Goal: Check status

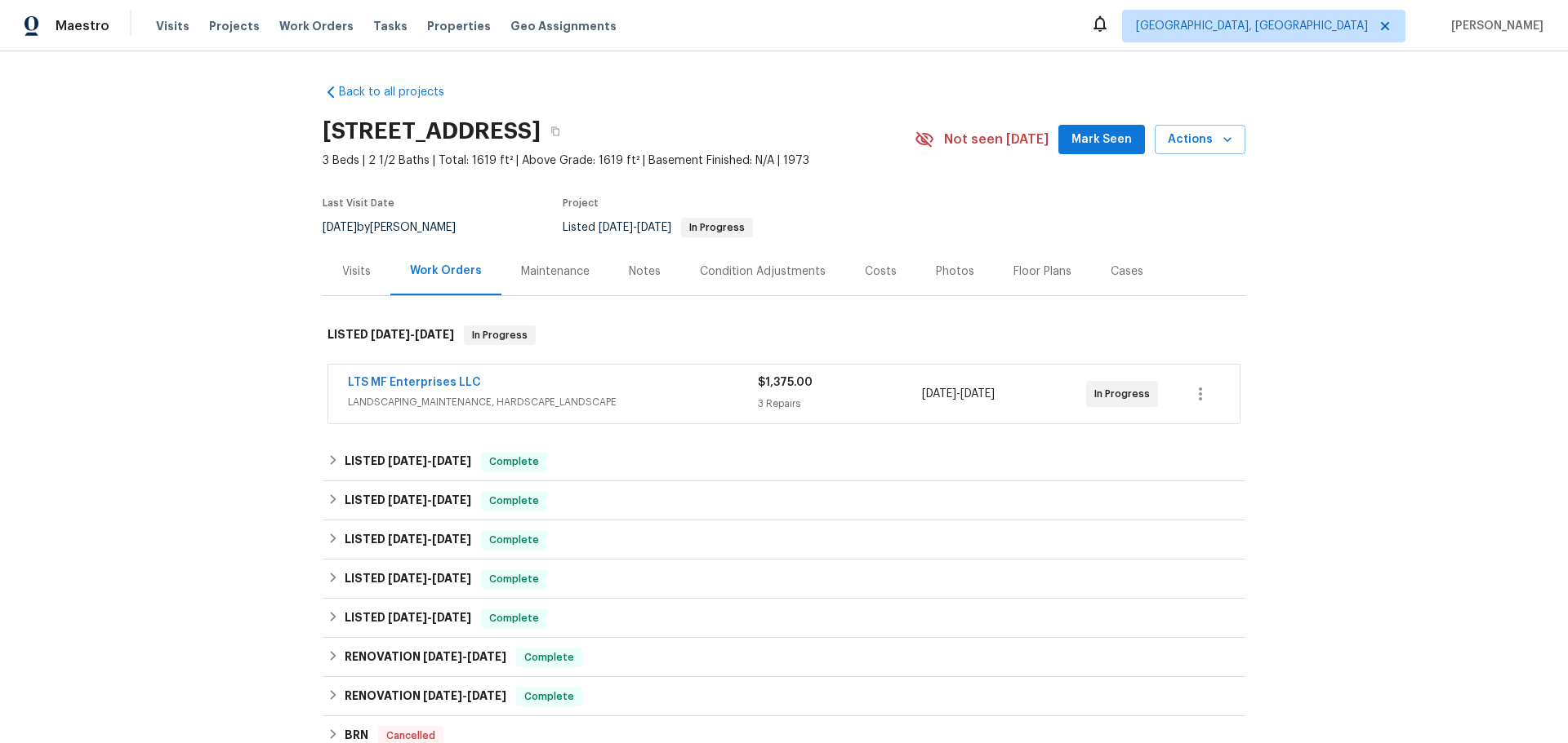
click at [451, 394] on span "LANDSCAPING_MAINTENANCE, HARDSCAPE_LANDSCAPE" at bounding box center [553, 402] width 410 height 17
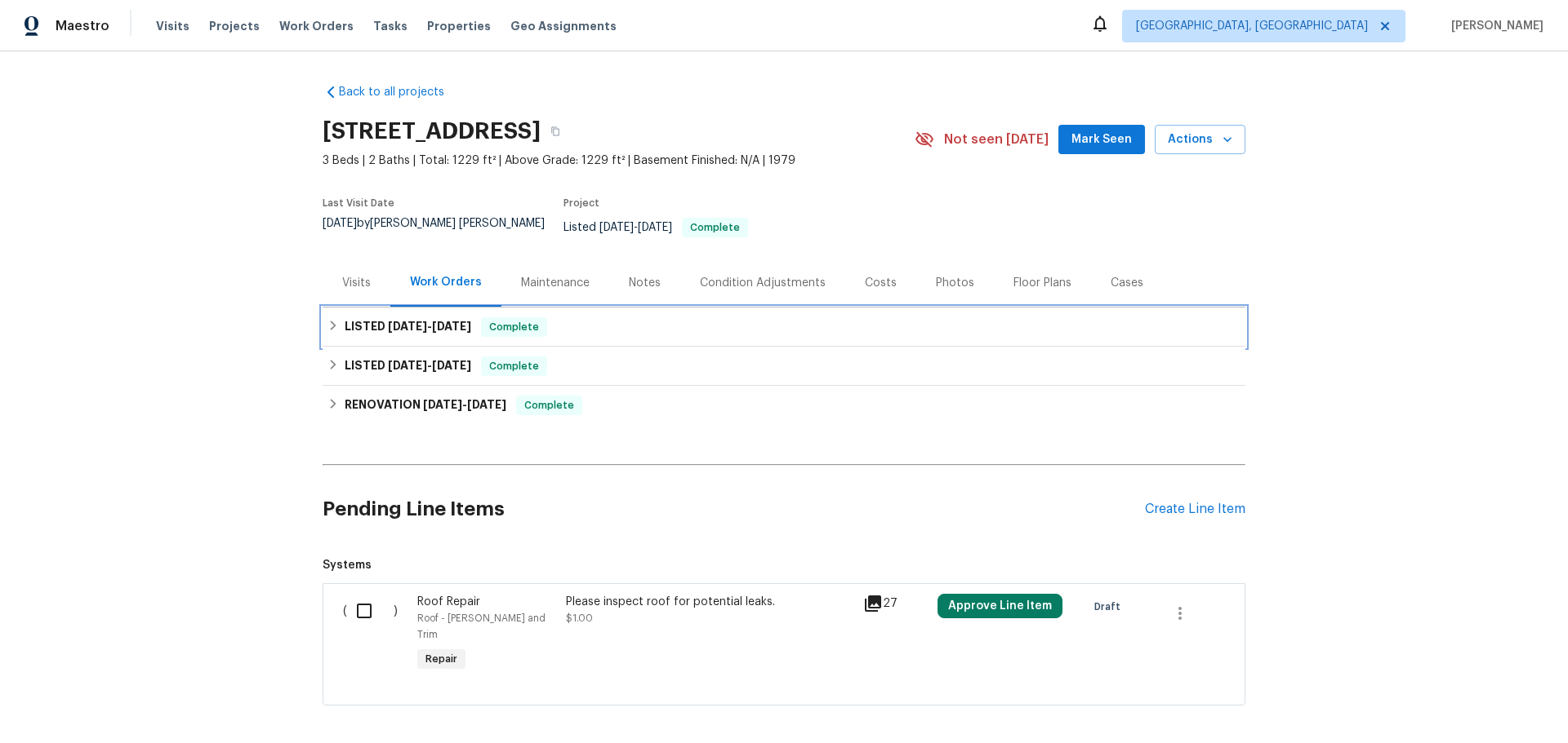
click at [408, 307] on div "LISTED [DATE] - [DATE] Complete" at bounding box center [784, 326] width 923 height 39
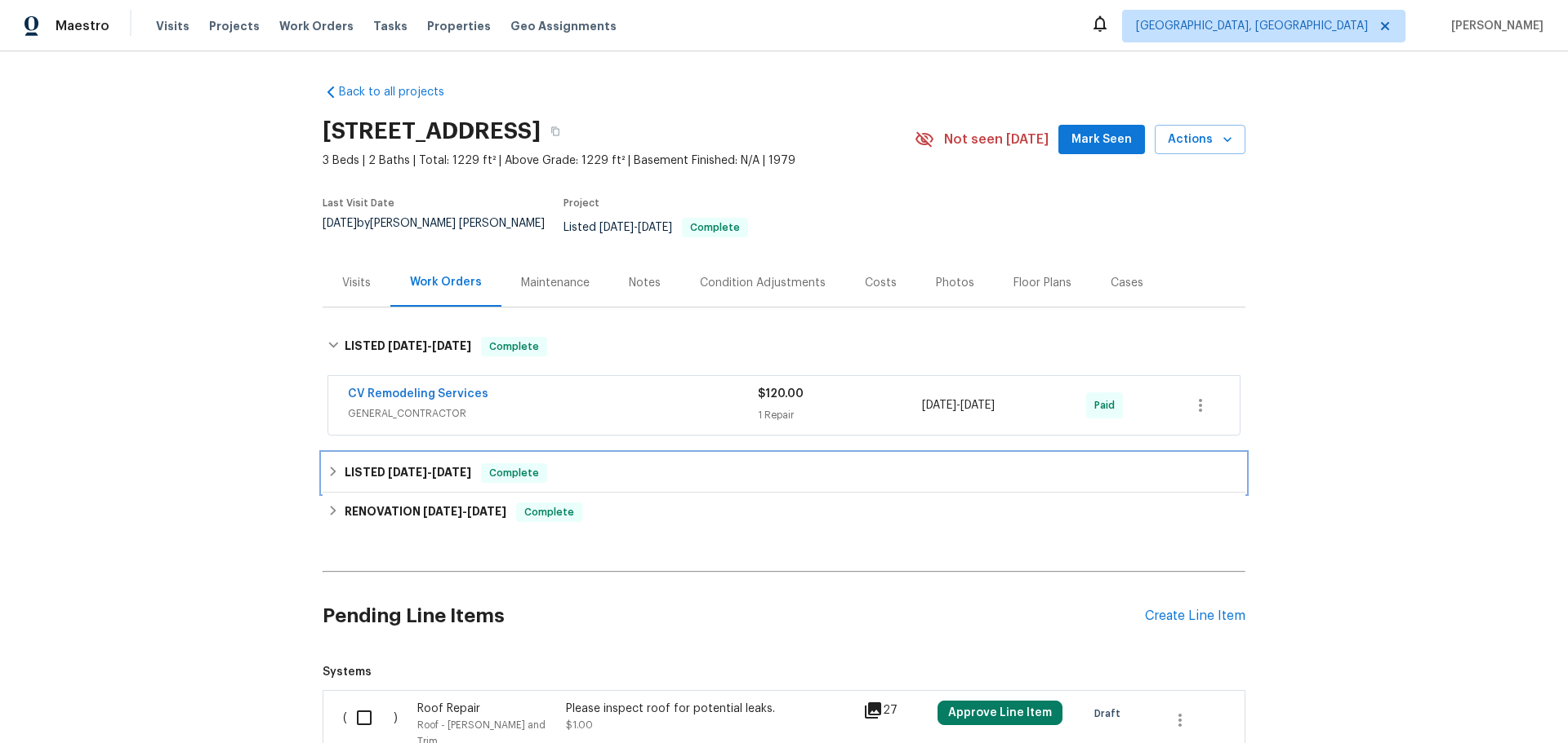
click at [380, 454] on div "LISTED [DATE] - [DATE] Complete" at bounding box center [784, 473] width 923 height 39
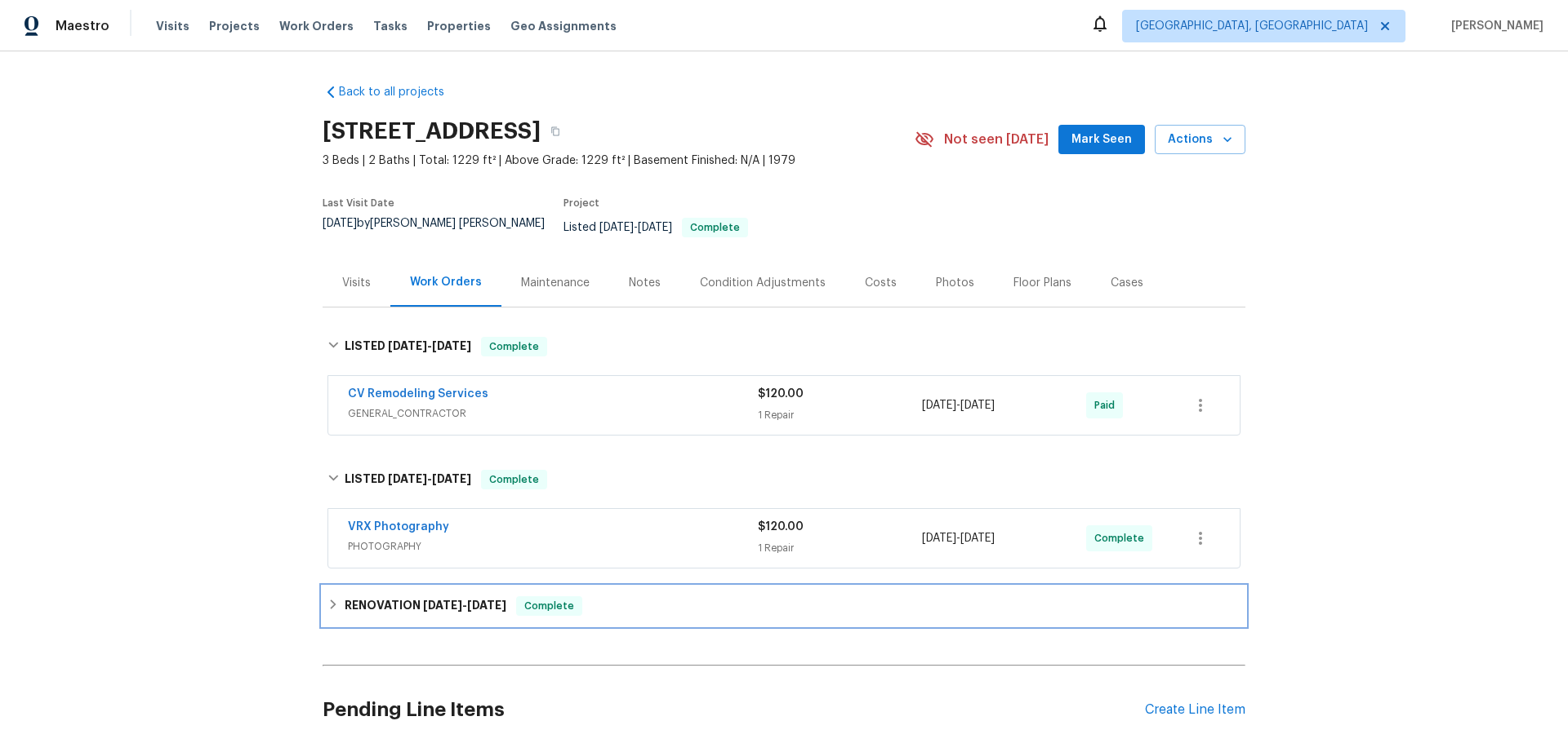
click at [354, 597] on h6 "RENOVATION [DATE] - [DATE]" at bounding box center [425, 607] width 161 height 20
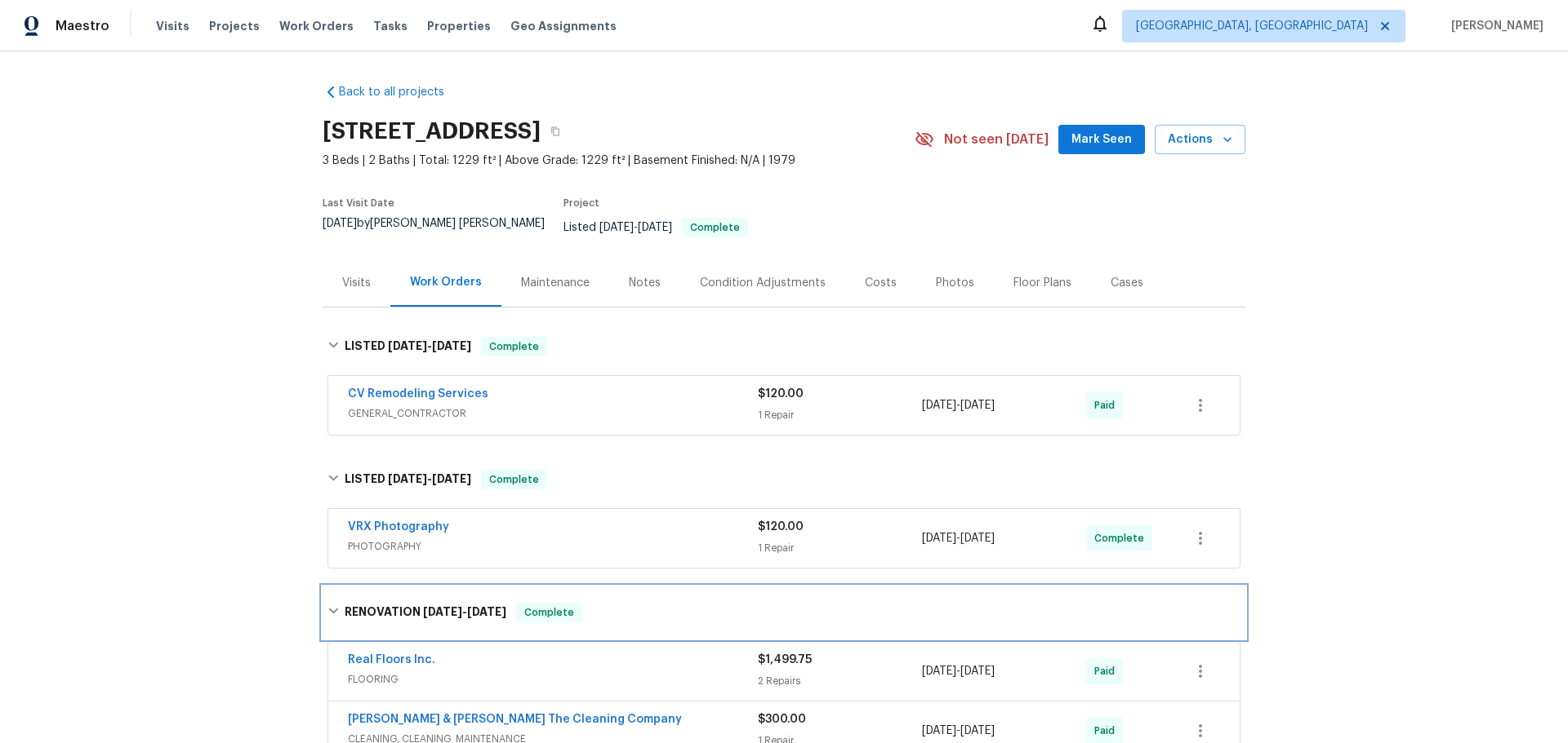
scroll to position [401, 0]
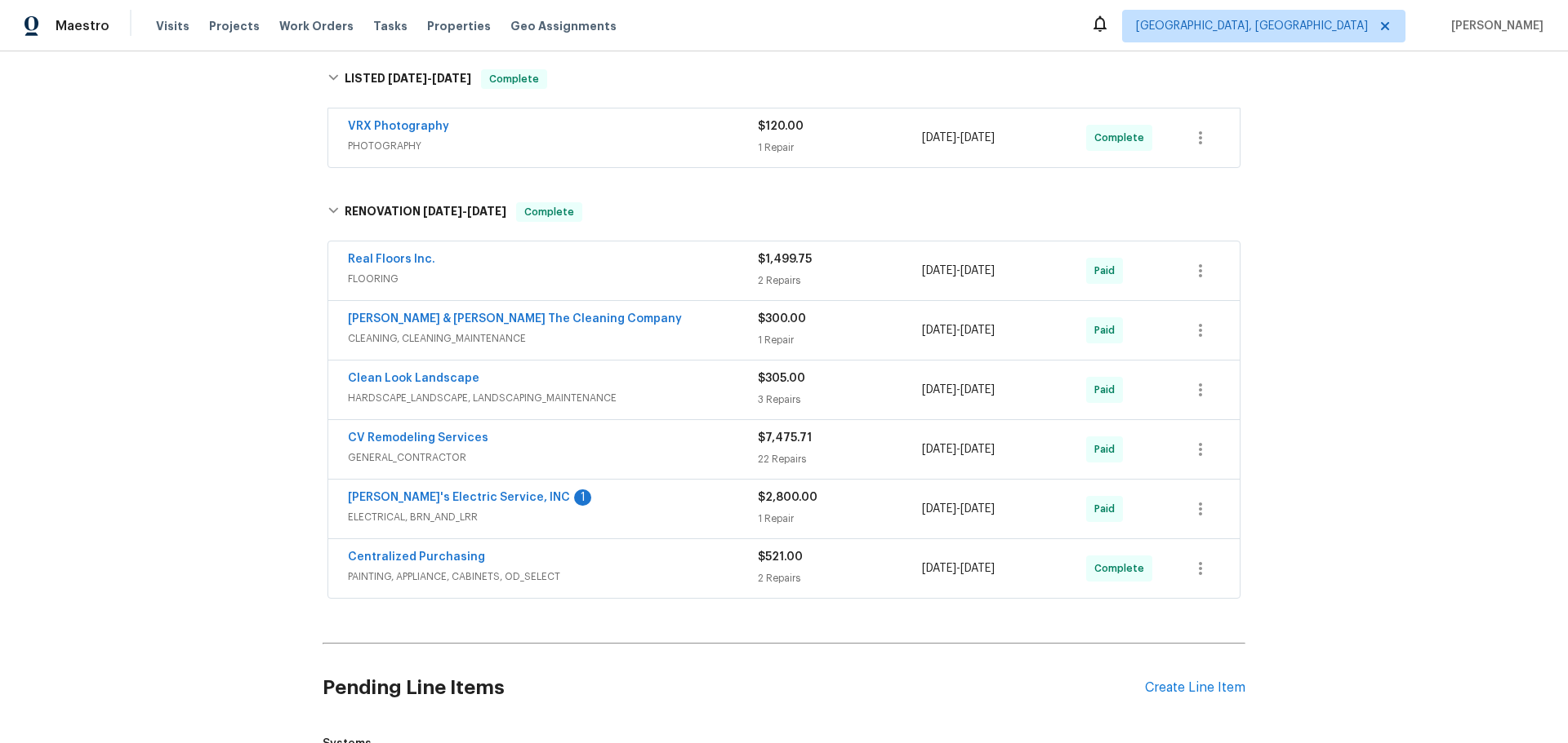
click at [160, 408] on div "Back to all projects [STREET_ADDRESS] 3 Beds | 2 Baths | Total: 1229 ft² | Abov…" at bounding box center [784, 397] width 1568 height 692
click at [536, 509] on span "ELECTRICAL, BRN_AND_LRR" at bounding box center [553, 517] width 410 height 17
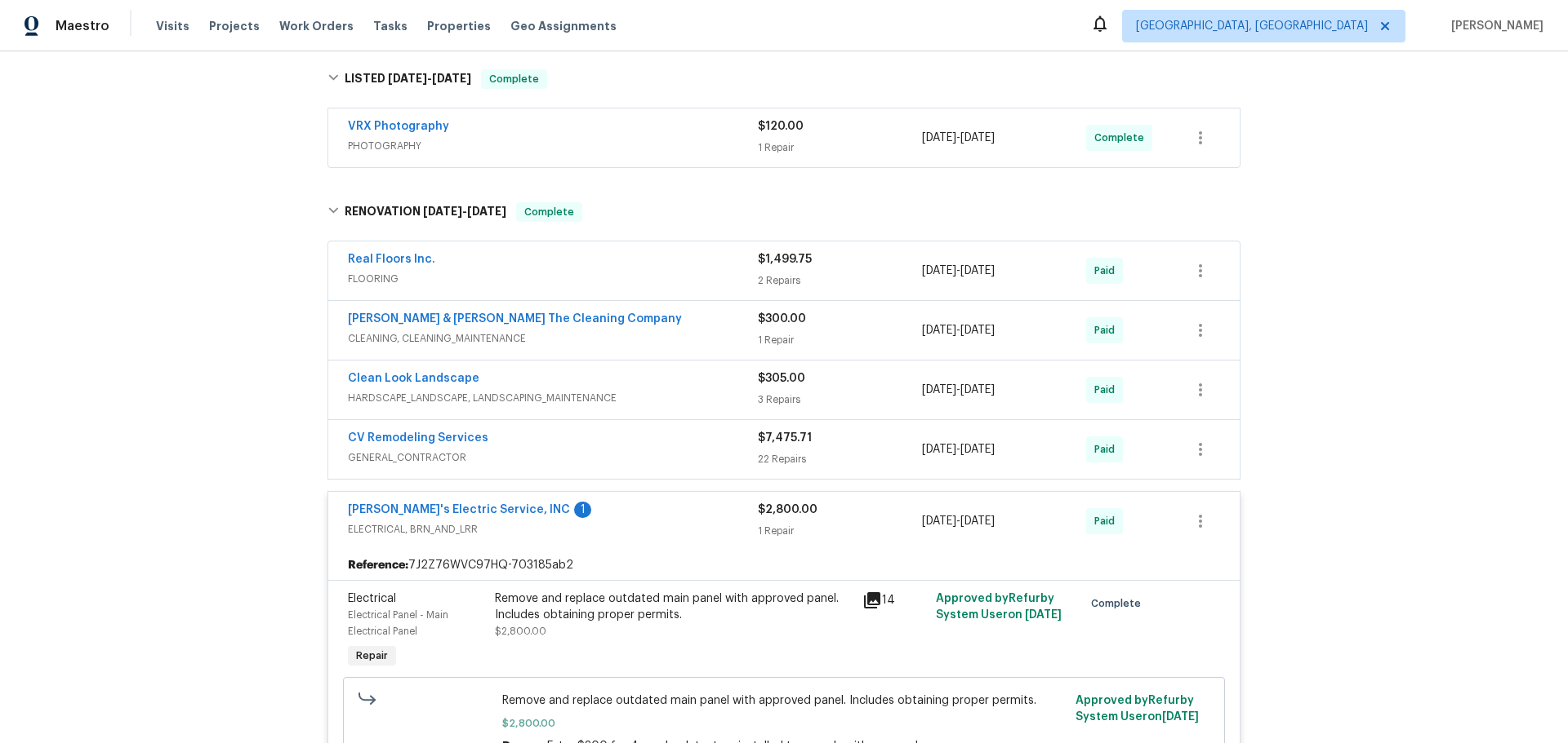
scroll to position [0, 0]
